Goal: Communication & Community: Connect with others

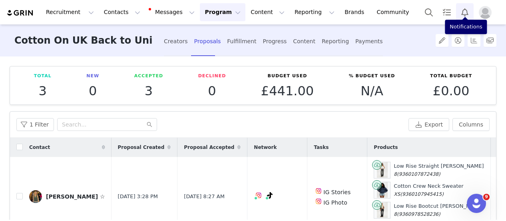
click at [354, 19] on button "Notifications" at bounding box center [465, 12] width 18 height 18
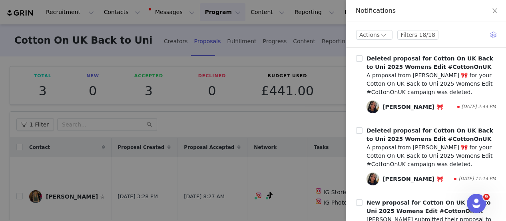
click at [27, 14] on div at bounding box center [253, 110] width 506 height 221
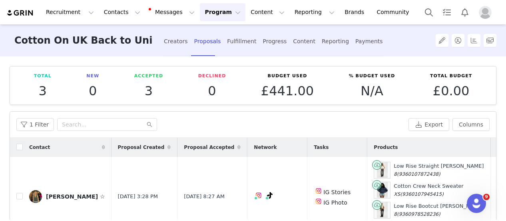
click at [26, 14] on img at bounding box center [20, 13] width 28 height 8
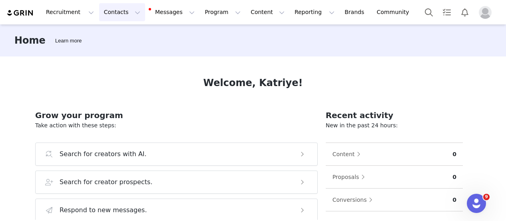
click at [122, 16] on button "Contacts Contacts" at bounding box center [122, 12] width 46 height 18
click at [109, 39] on p "Creators" at bounding box center [110, 35] width 24 height 8
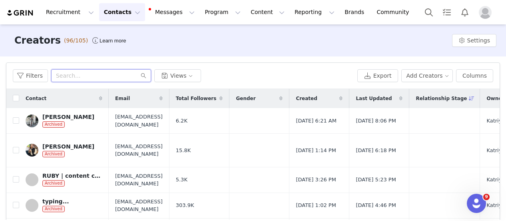
click at [75, 75] on input "text" at bounding box center [101, 75] width 100 height 13
paste input "@ameliawwrightt"
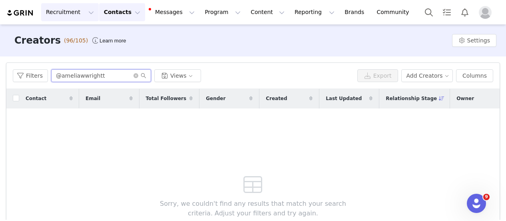
type input "@ameliawwrightt"
click at [83, 12] on button "Recruitment Recruitment" at bounding box center [70, 12] width 58 height 18
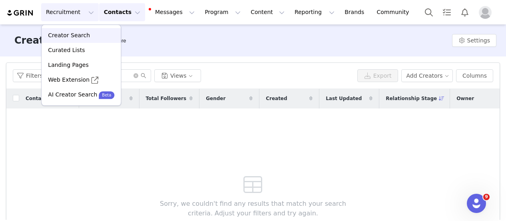
click at [63, 35] on p "Creator Search" at bounding box center [69, 35] width 42 height 8
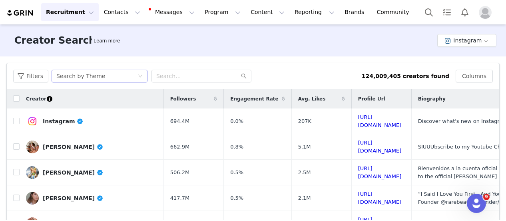
click at [138, 76] on icon "icon: down" at bounding box center [140, 76] width 5 height 5
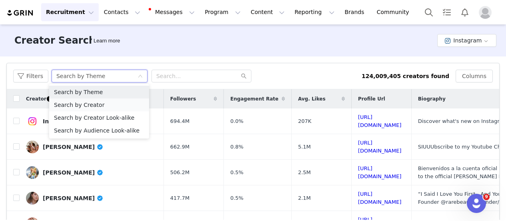
click at [118, 105] on li "Search by Creator" at bounding box center [99, 104] width 100 height 13
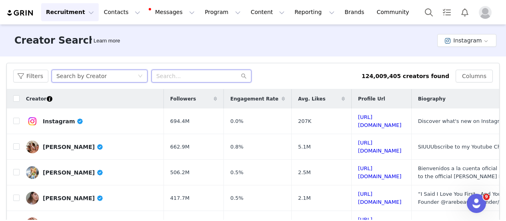
click at [171, 79] on input "text" at bounding box center [201, 76] width 100 height 13
paste input "@ameliawwrightt"
type input "@ameliawwrightt"
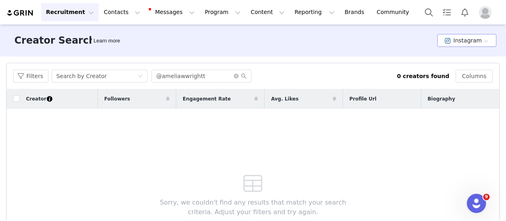
click at [354, 41] on button "Instagram" at bounding box center [466, 40] width 59 height 13
click at [354, 72] on li "TikTok" at bounding box center [462, 69] width 55 height 13
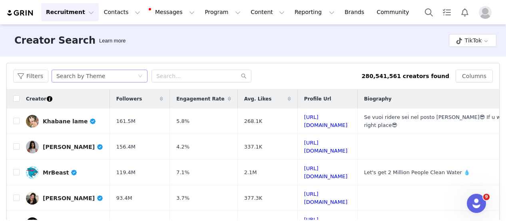
click at [138, 77] on icon "icon: down" at bounding box center [140, 76] width 5 height 5
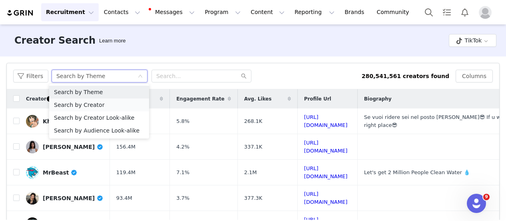
click at [114, 105] on li "Search by Creator" at bounding box center [99, 104] width 100 height 13
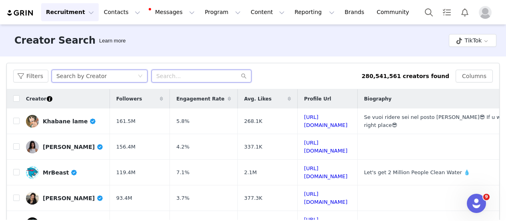
click at [168, 77] on input "text" at bounding box center [201, 76] width 100 height 13
paste input "@ameliawwrightt"
type input "@ameliawwrightt"
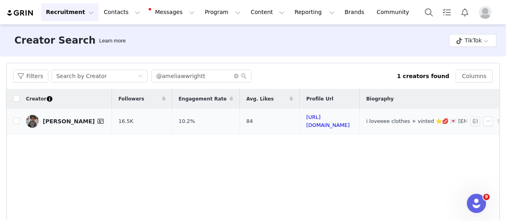
click at [59, 119] on div "[PERSON_NAME]" at bounding box center [74, 121] width 63 height 10
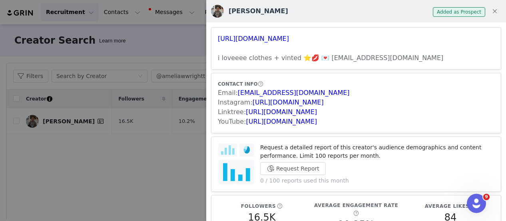
click at [62, 120] on div at bounding box center [253, 110] width 506 height 221
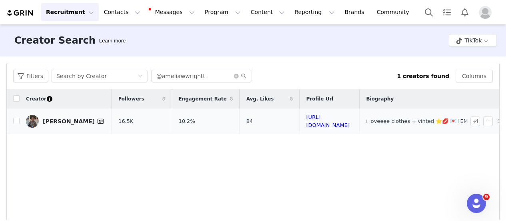
click at [56, 119] on div "[PERSON_NAME]" at bounding box center [74, 121] width 63 height 10
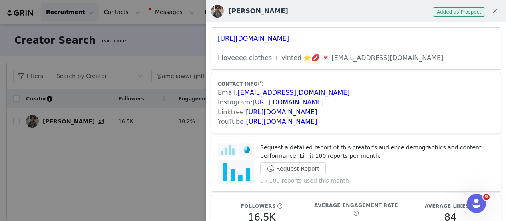
click at [354, 12] on span "Added as Prospect" at bounding box center [459, 12] width 52 height 10
click at [165, 39] on div at bounding box center [253, 110] width 506 height 221
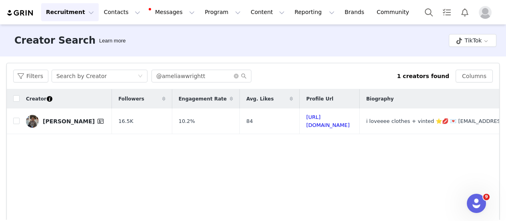
click at [84, 12] on button "Recruitment Recruitment" at bounding box center [70, 12] width 58 height 18
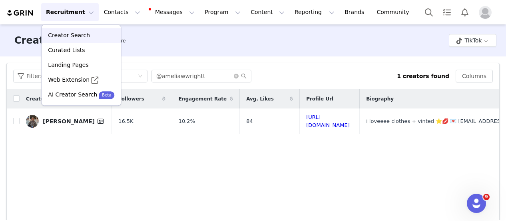
click at [78, 35] on p "Creator Search" at bounding box center [69, 35] width 42 height 8
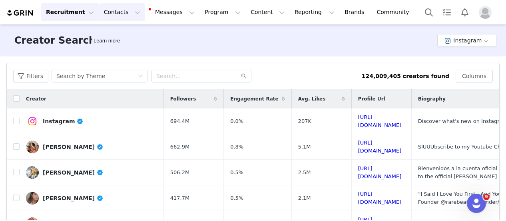
click at [125, 13] on button "Contacts Contacts" at bounding box center [122, 12] width 46 height 18
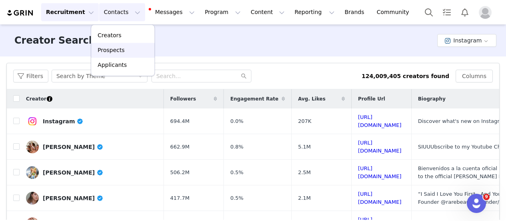
click at [117, 50] on p "Prospects" at bounding box center [111, 50] width 27 height 8
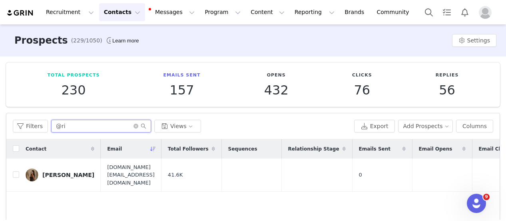
click at [78, 129] on input "@ri" at bounding box center [101, 125] width 100 height 13
type input "@"
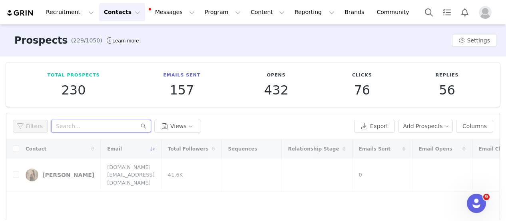
paste input "@ameliawwrightt"
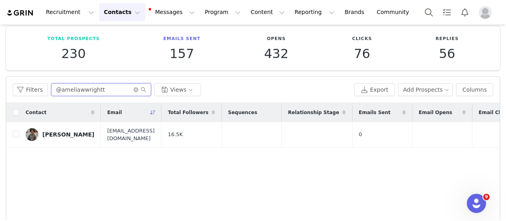
scroll to position [37, 0]
type input "@ameliawwrightt"
click at [62, 133] on div "[PERSON_NAME]" at bounding box center [68, 134] width 52 height 6
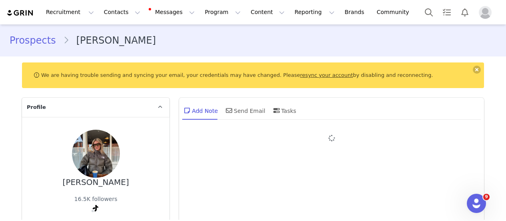
type input "+1 ([GEOGRAPHIC_DATA])"
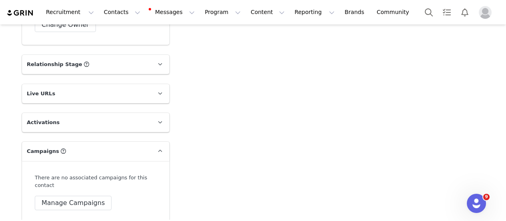
scroll to position [1173, 0]
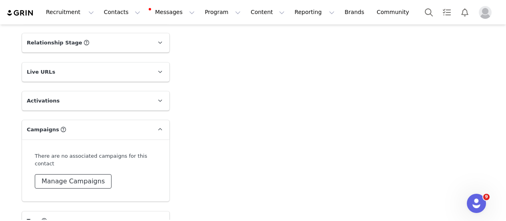
click at [69, 174] on button "Manage Campaigns" at bounding box center [73, 181] width 77 height 14
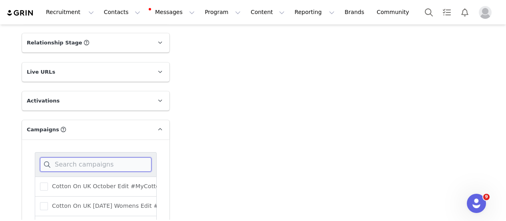
click at [84, 159] on input at bounding box center [95, 164] width 111 height 14
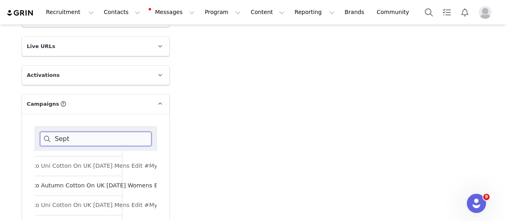
scroll to position [0, 34]
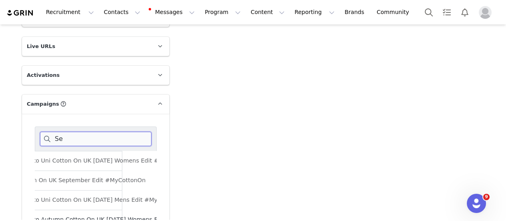
type input "S"
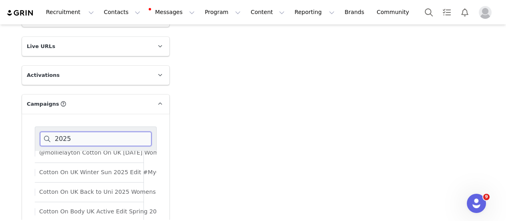
scroll to position [127, 13]
type input "2025"
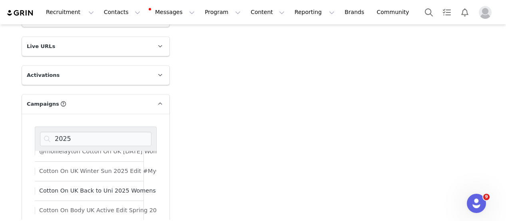
click at [81, 187] on span "Cotton On UK Back to Uni 2025 Womens Edit #CottonOnUK" at bounding box center [122, 191] width 175 height 8
click at [35, 187] on input "Cotton On UK Back to Uni 2025 Womens Edit #CottonOnUK" at bounding box center [35, 187] width 0 height 0
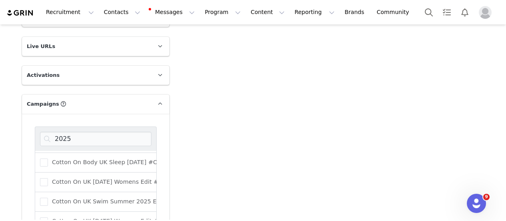
scroll to position [1293, 0]
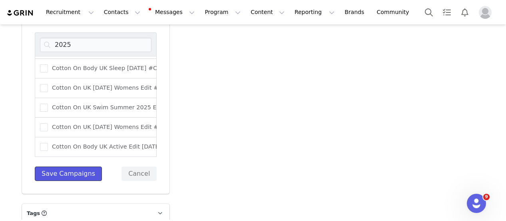
click at [76, 167] on button "Save Campaigns" at bounding box center [68, 173] width 67 height 14
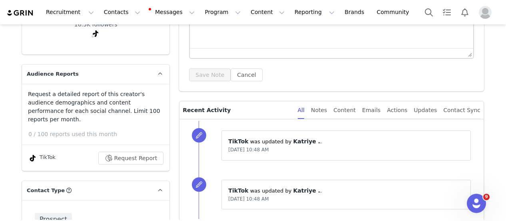
scroll to position [0, 0]
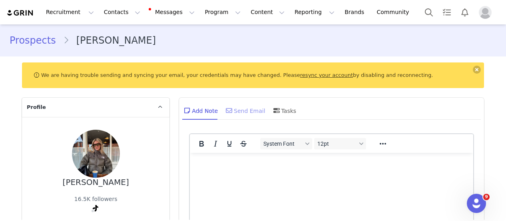
click at [240, 108] on div "Send Email" at bounding box center [244, 110] width 41 height 19
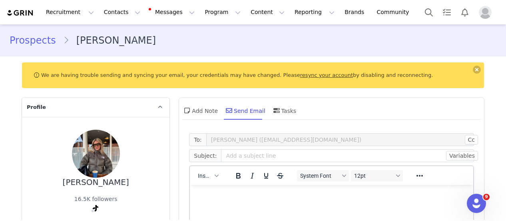
scroll to position [43, 0]
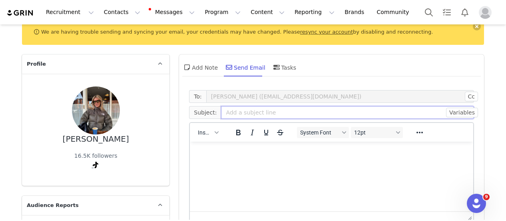
click at [243, 115] on input "text" at bounding box center [347, 112] width 253 height 13
type input "hi"
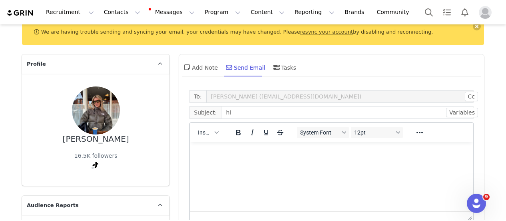
click at [219, 131] on div "Insert" at bounding box center [208, 132] width 37 height 16
click at [207, 130] on span "Insert" at bounding box center [205, 132] width 14 height 6
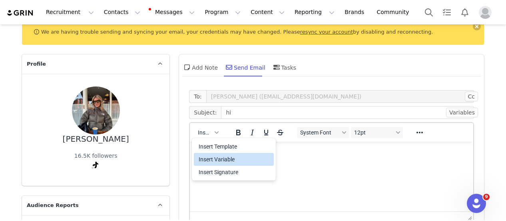
click at [223, 159] on div "Insert Variable" at bounding box center [235, 159] width 72 height 10
select select
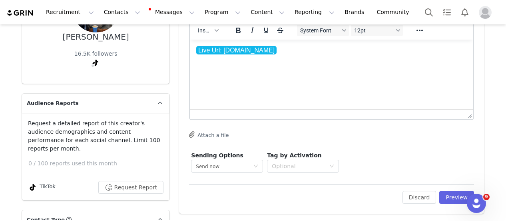
scroll to position [145, 0]
click at [354, 199] on button "Preview" at bounding box center [456, 196] width 35 height 13
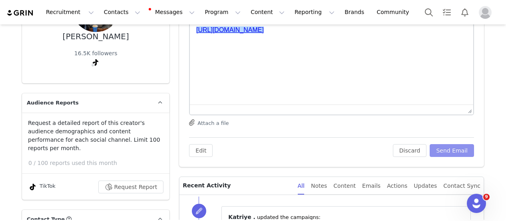
scroll to position [0, 0]
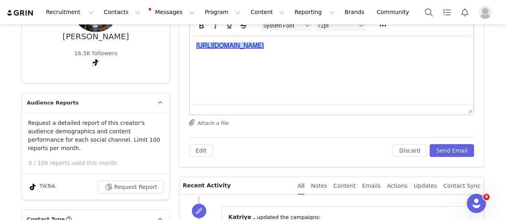
click at [354, 56] on html "﻿[URL][DOMAIN_NAME]" at bounding box center [331, 46] width 283 height 22
drag, startPoint x: 406, startPoint y: 50, endPoint x: 192, endPoint y: 52, distance: 213.4
click at [192, 52] on html "[URL][DOMAIN_NAME]" at bounding box center [331, 46] width 283 height 22
copy p "[URL][DOMAIN_NAME]"
